Goal: Task Accomplishment & Management: Manage account settings

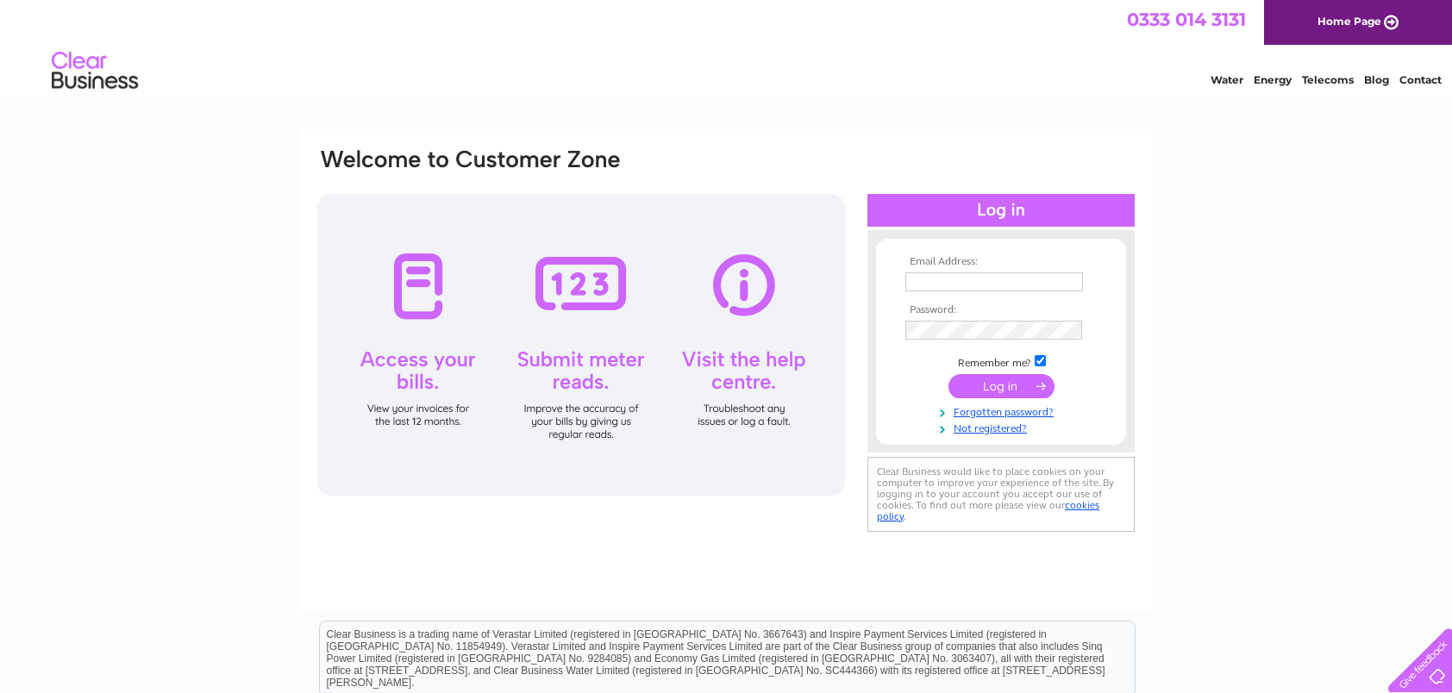
click at [971, 278] on input "text" at bounding box center [994, 281] width 178 height 19
type input "andrew@taxologyllp.co.uk"
click at [948, 377] on input "submit" at bounding box center [1001, 389] width 106 height 24
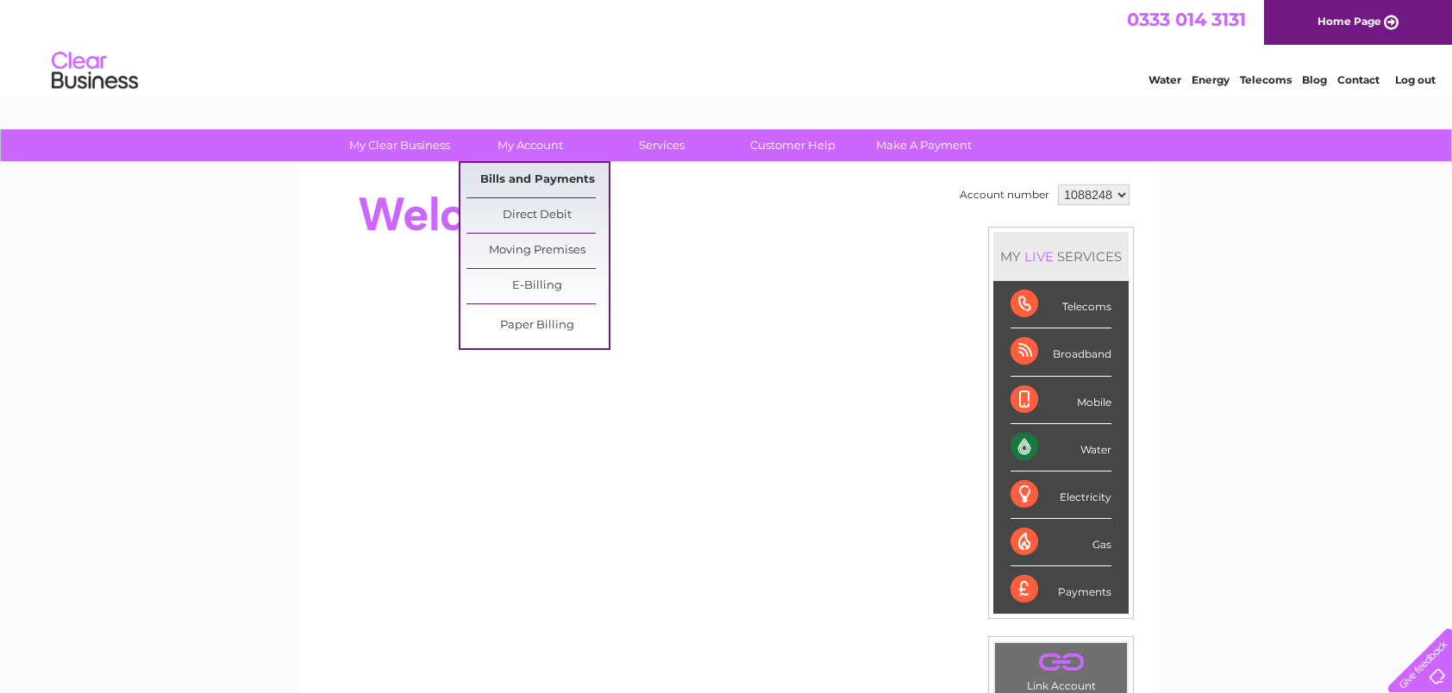
click at [539, 183] on link "Bills and Payments" at bounding box center [537, 180] width 142 height 34
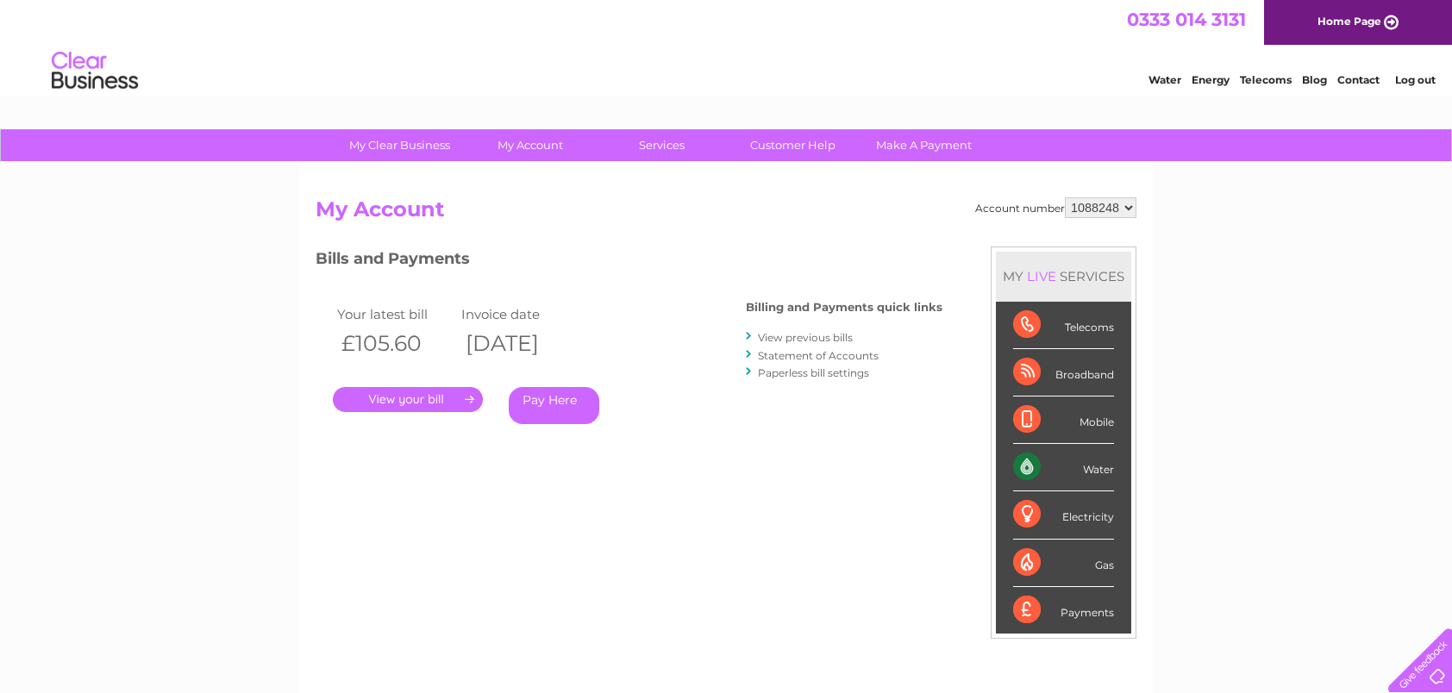
click at [388, 397] on link "." at bounding box center [408, 399] width 150 height 25
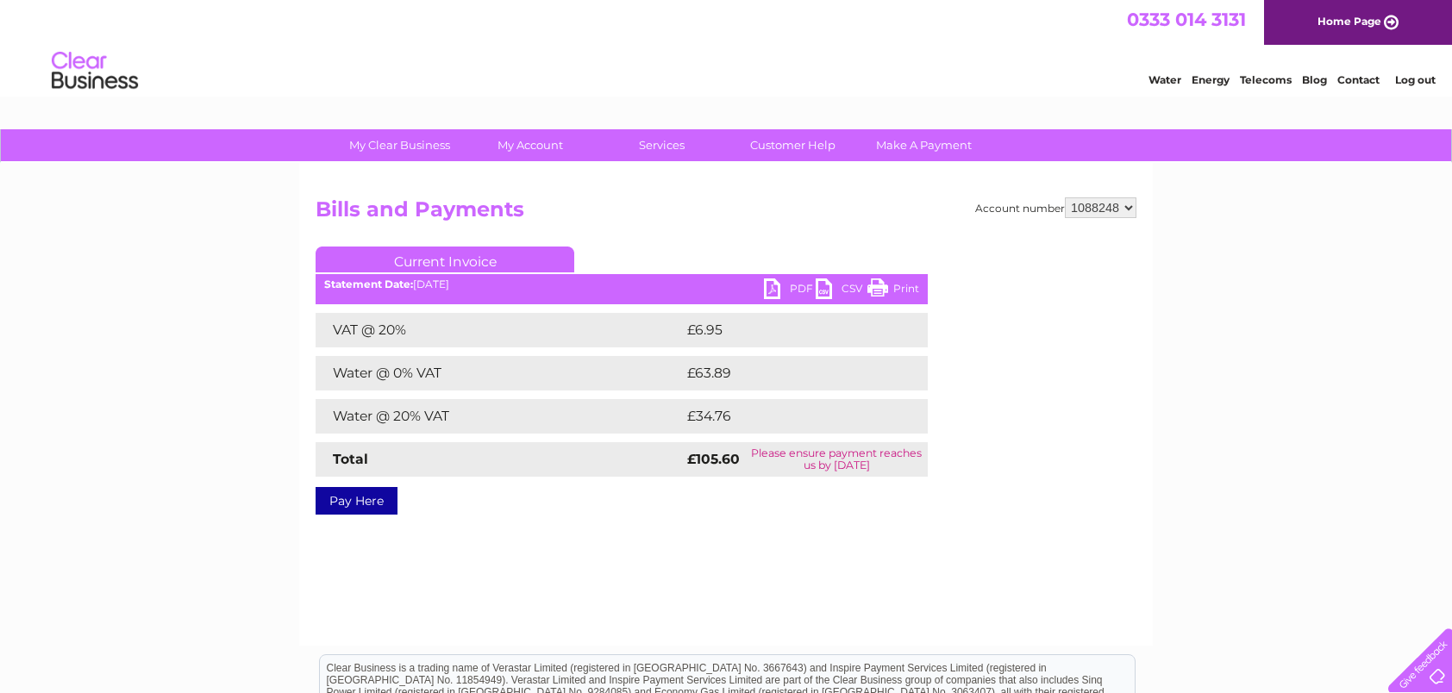
click at [800, 291] on link "PDF" at bounding box center [790, 290] width 52 height 25
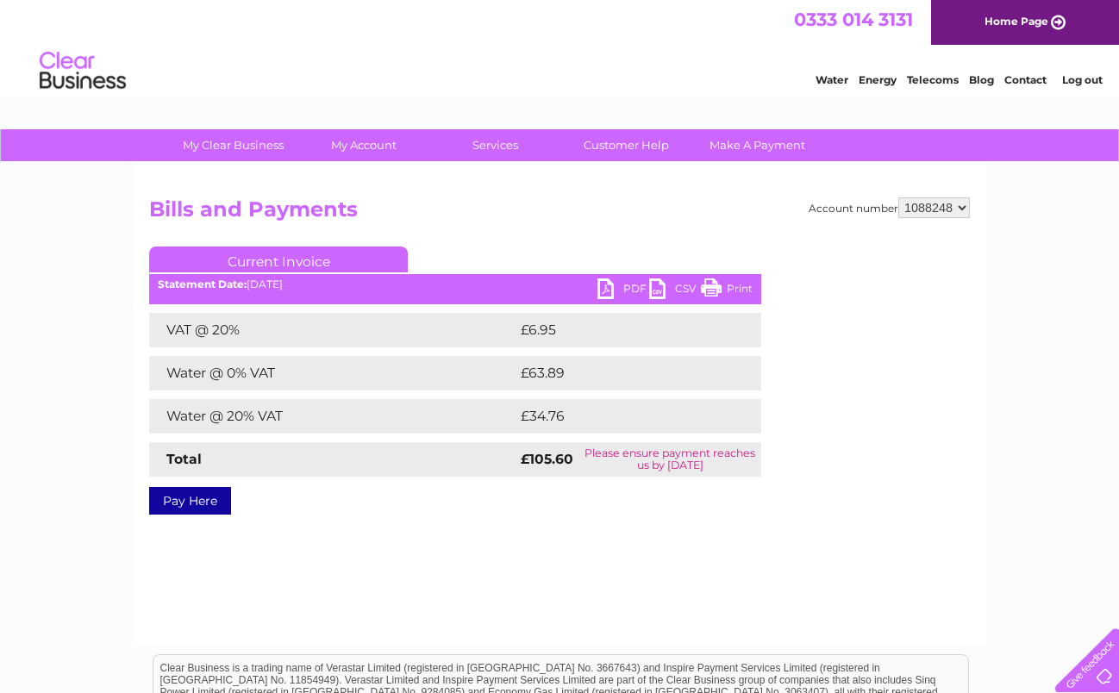
click at [1069, 78] on link "Log out" at bounding box center [1082, 79] width 41 height 13
